Goal: Task Accomplishment & Management: Manage account settings

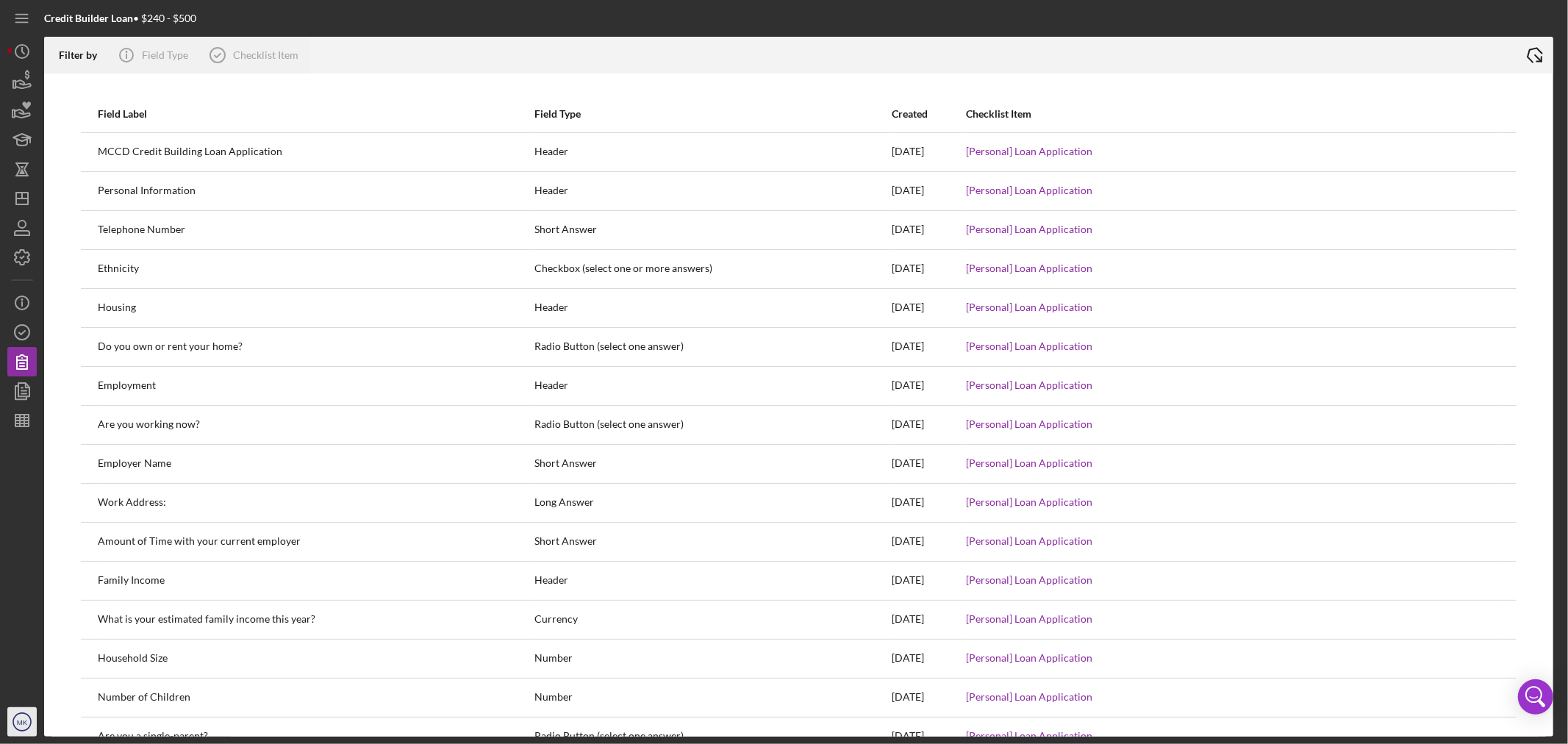
click at [25, 721] on text "MK" at bounding box center [22, 723] width 11 height 8
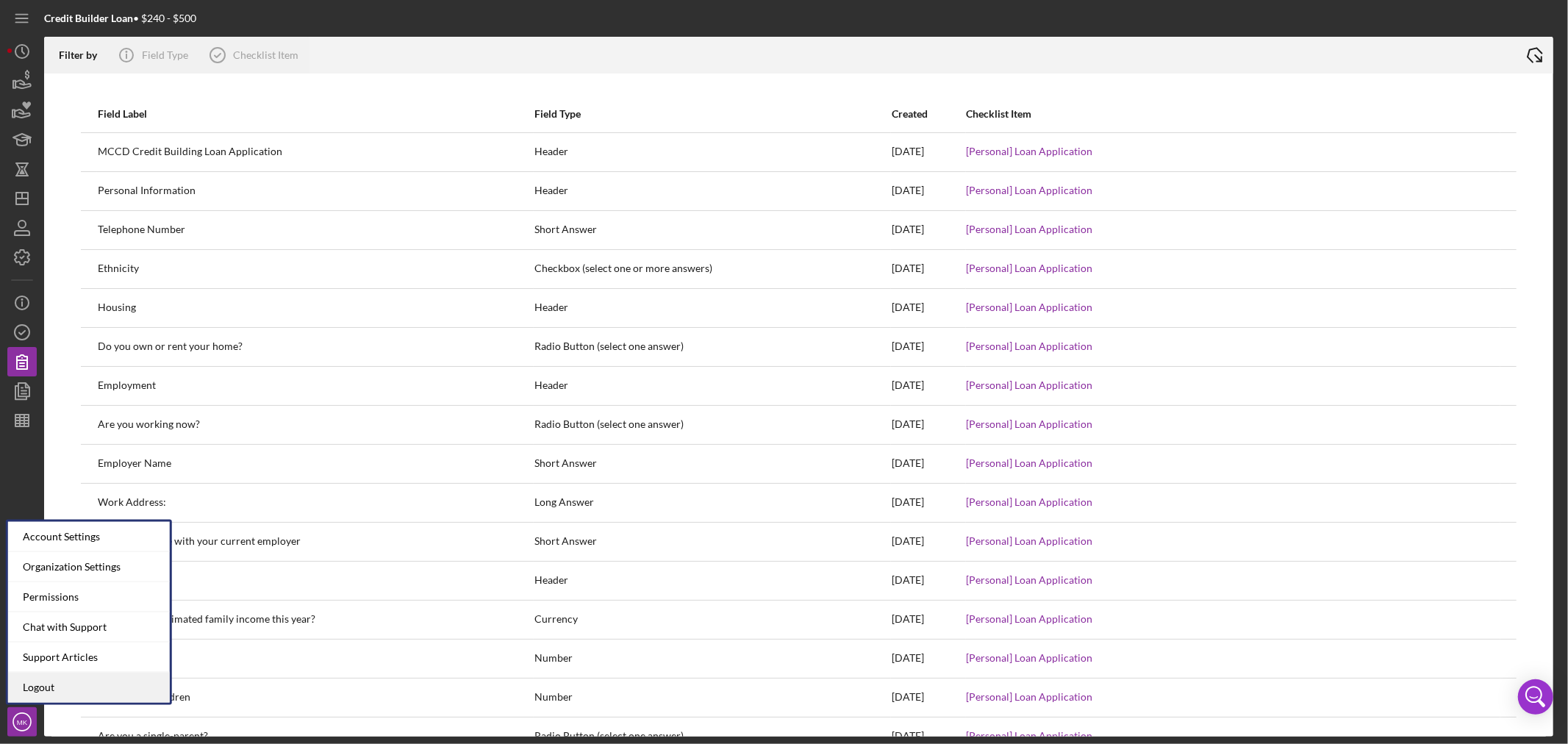
click at [75, 686] on link "Logout" at bounding box center [89, 689] width 162 height 30
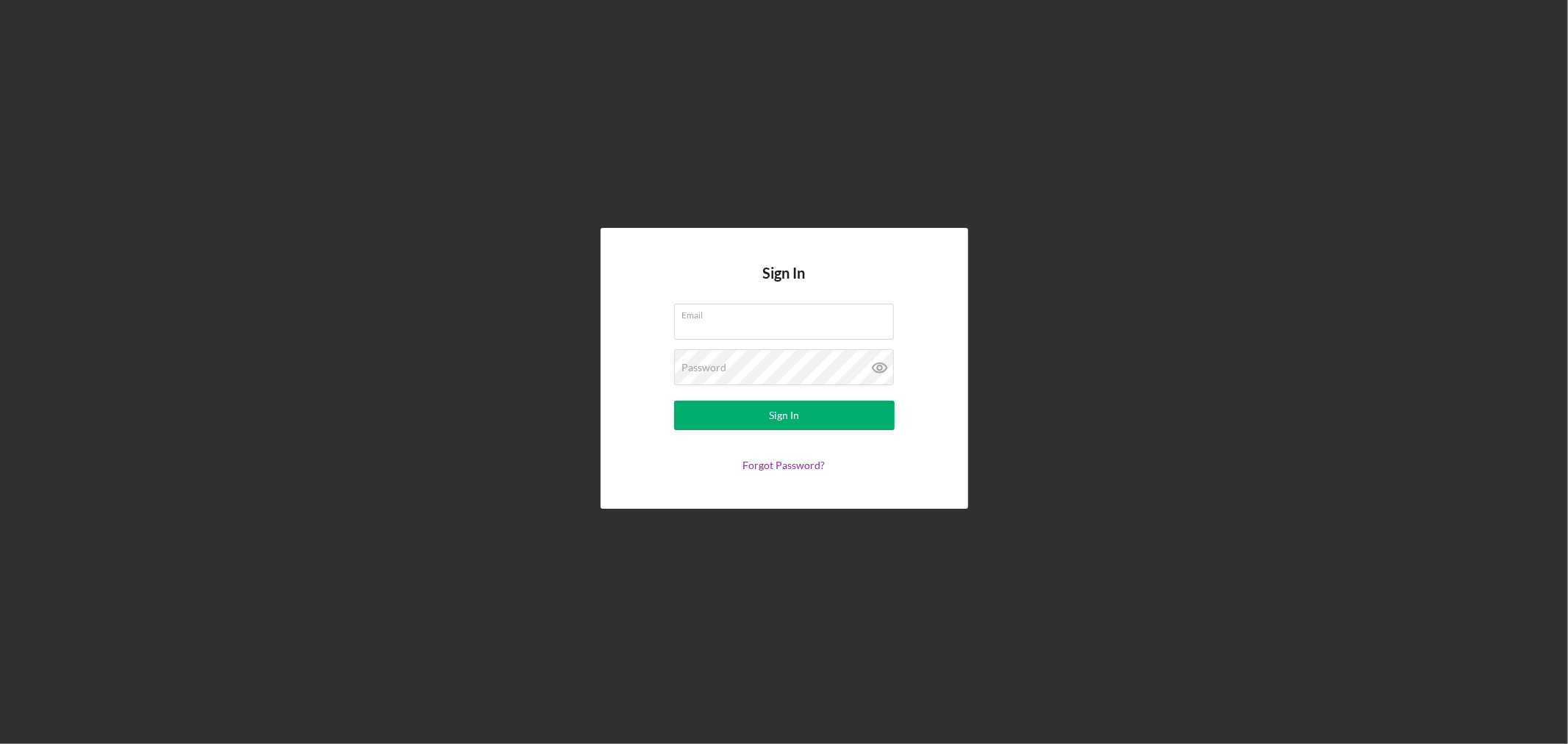
type input "[EMAIL_ADDRESS][DOMAIN_NAME]"
